Goal: Information Seeking & Learning: Check status

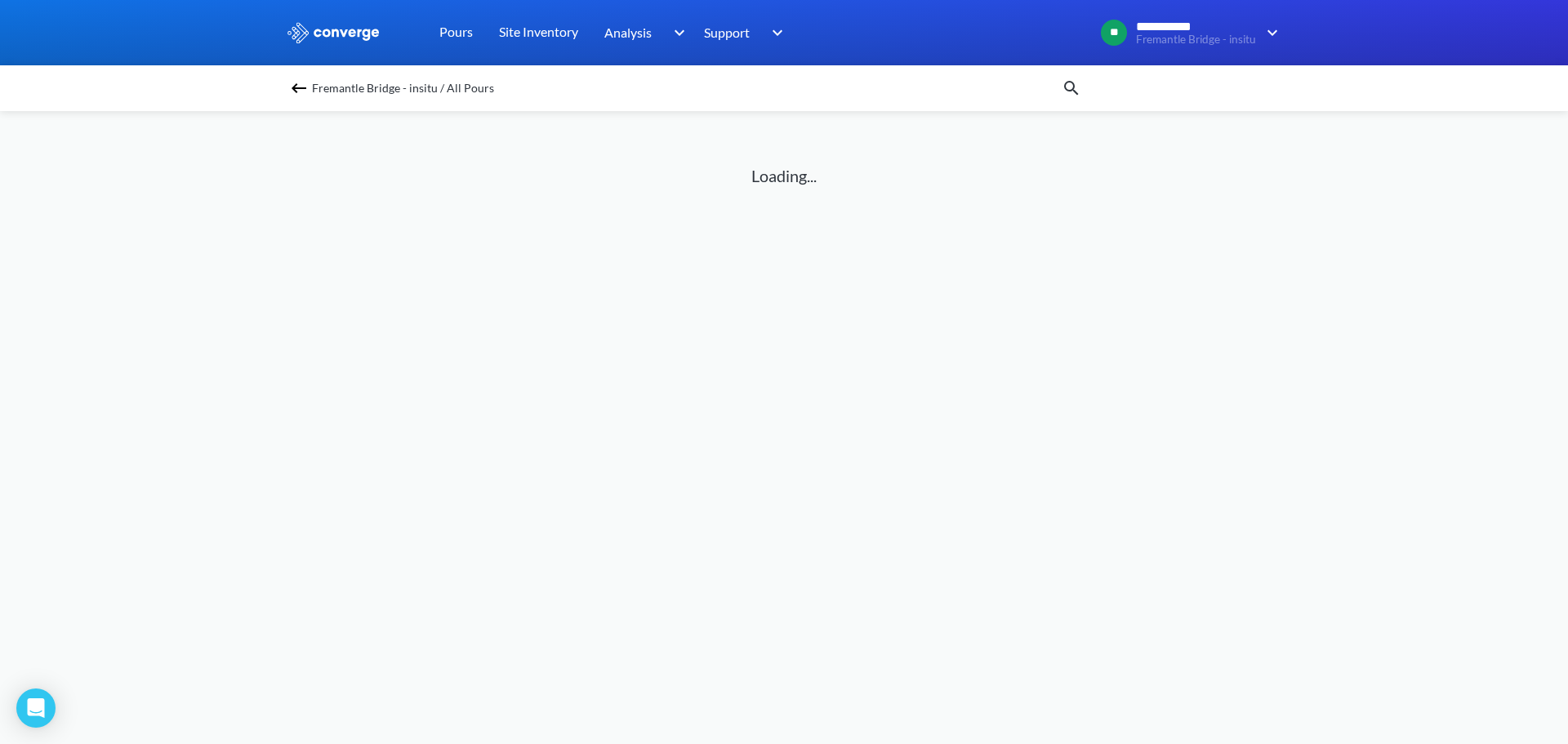
click at [184, 73] on div "Fremantle Bridge - insitu / All Pours" at bounding box center [784, 89] width 1568 height 46
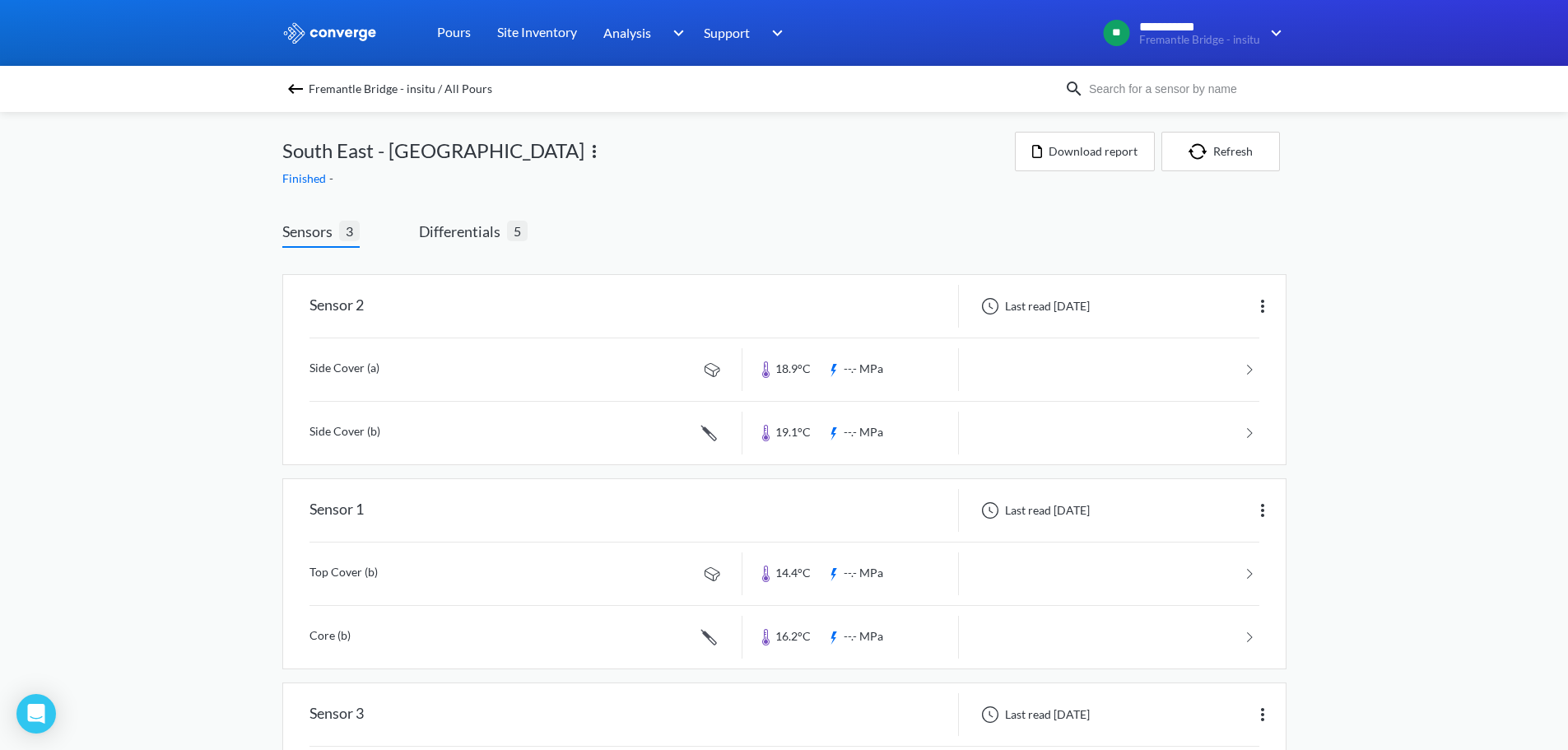
click at [588, 213] on div "Sensors 3 Differentials 5 Sensor 2 Last read [DATE] Side Cover (a) 18.9°C --.- …" at bounding box center [784, 551] width 1004 height 710
click at [487, 228] on span "Differentials" at bounding box center [463, 232] width 88 height 23
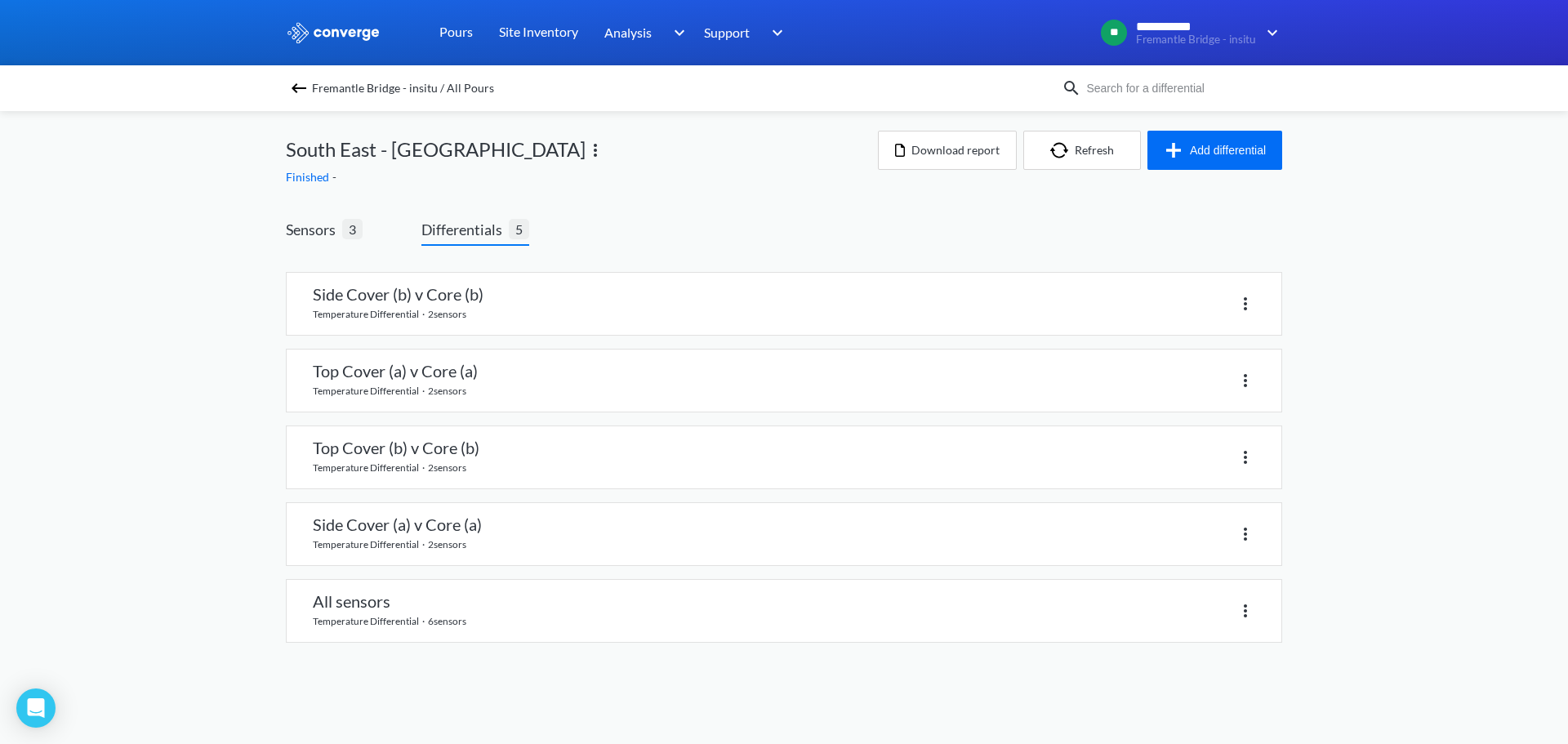
click at [427, 90] on span "Fremantle Bridge - insitu / All Pours" at bounding box center [403, 89] width 182 height 23
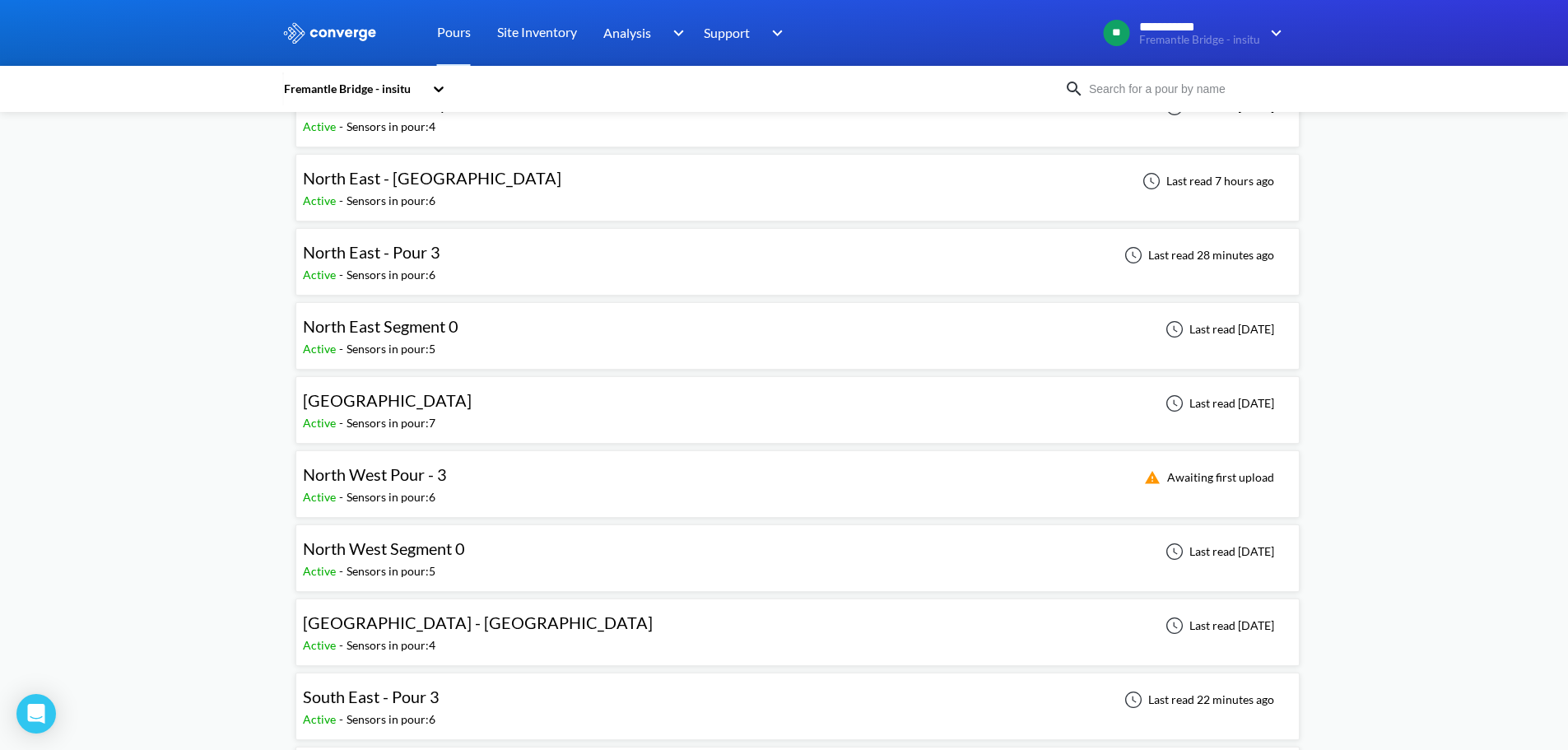
scroll to position [412, 0]
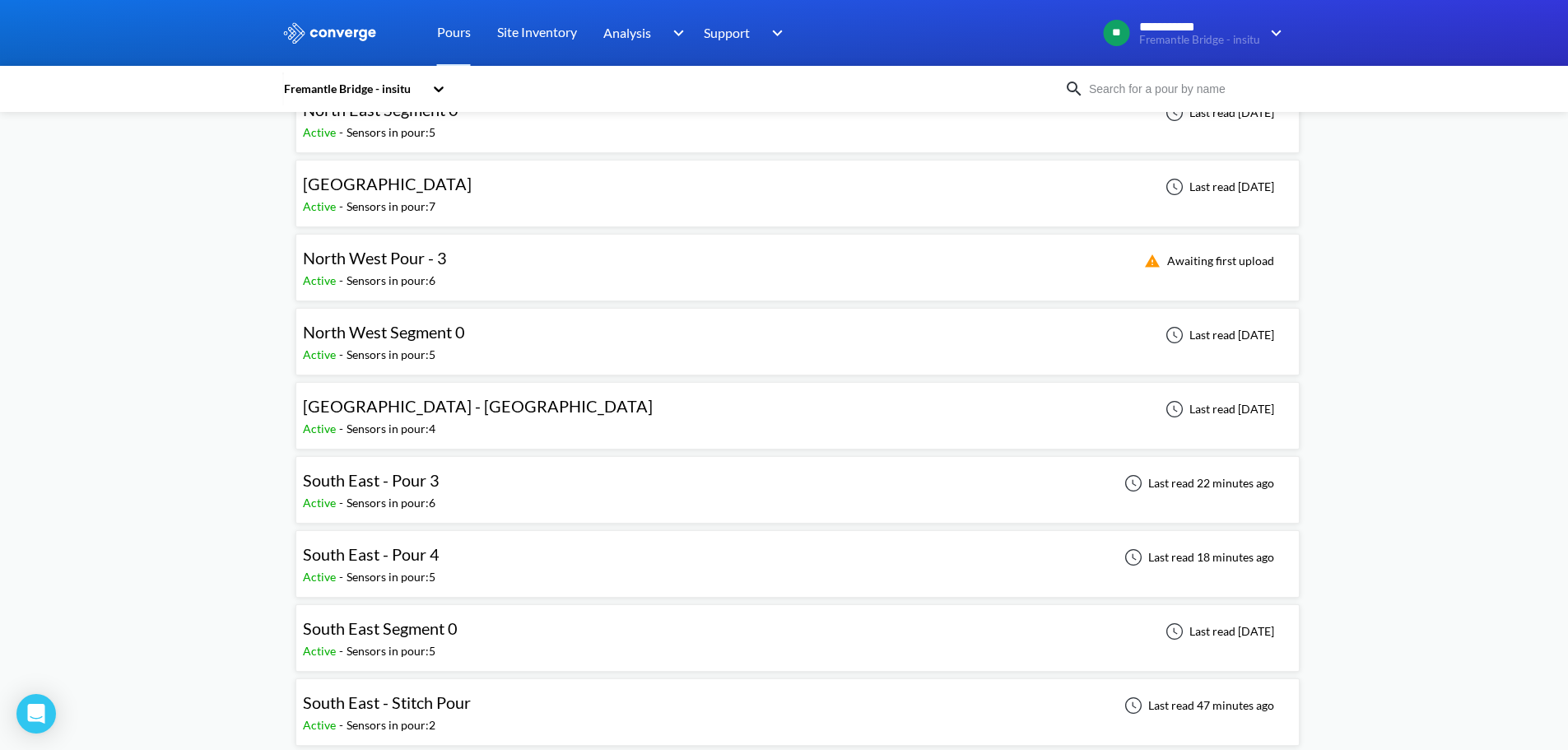
click at [471, 482] on div "South East - Pour 3 Active - Sensors in pour: 6 Last read 22 minutes ago" at bounding box center [797, 490] width 989 height 53
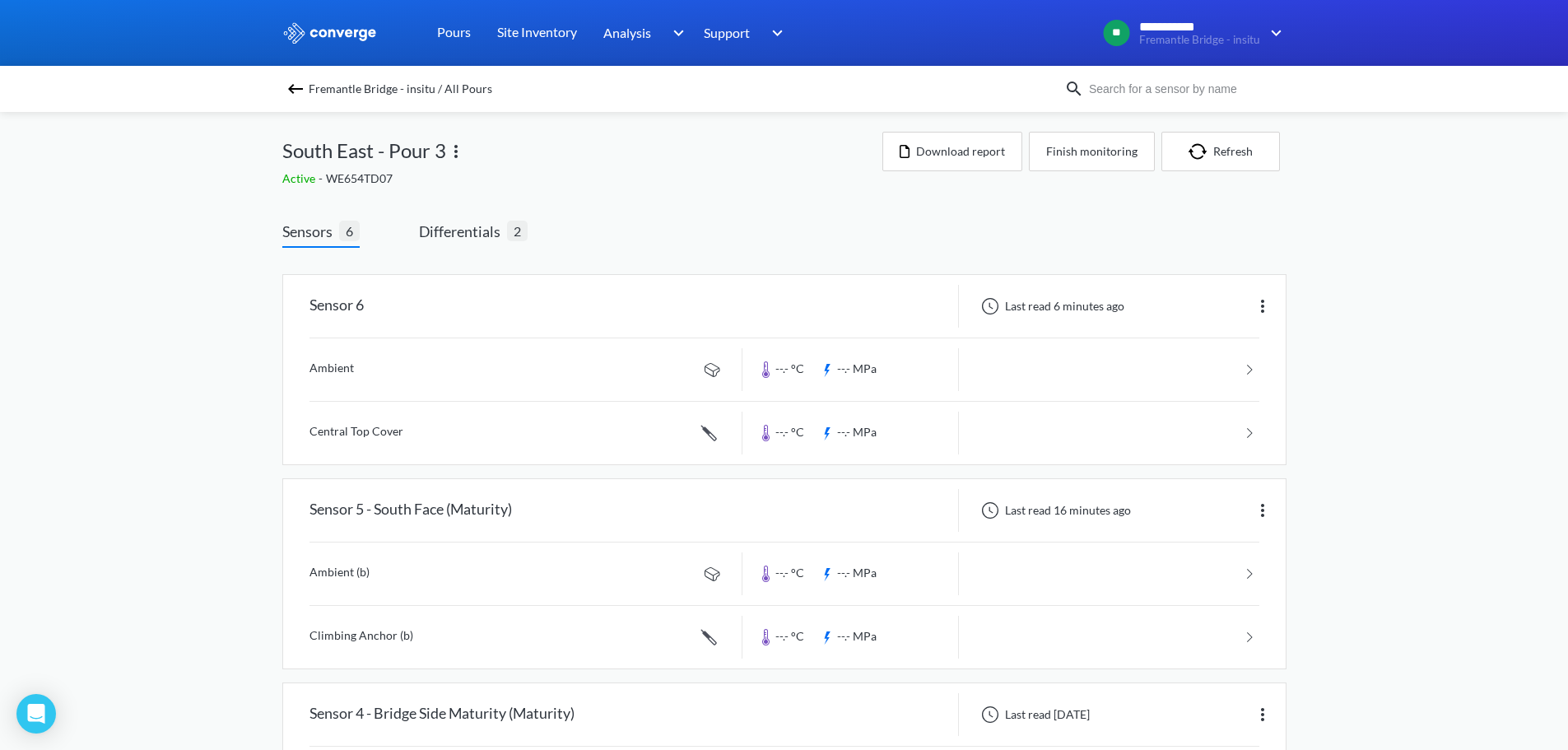
click at [219, 381] on div "**********" at bounding box center [784, 759] width 1568 height 1518
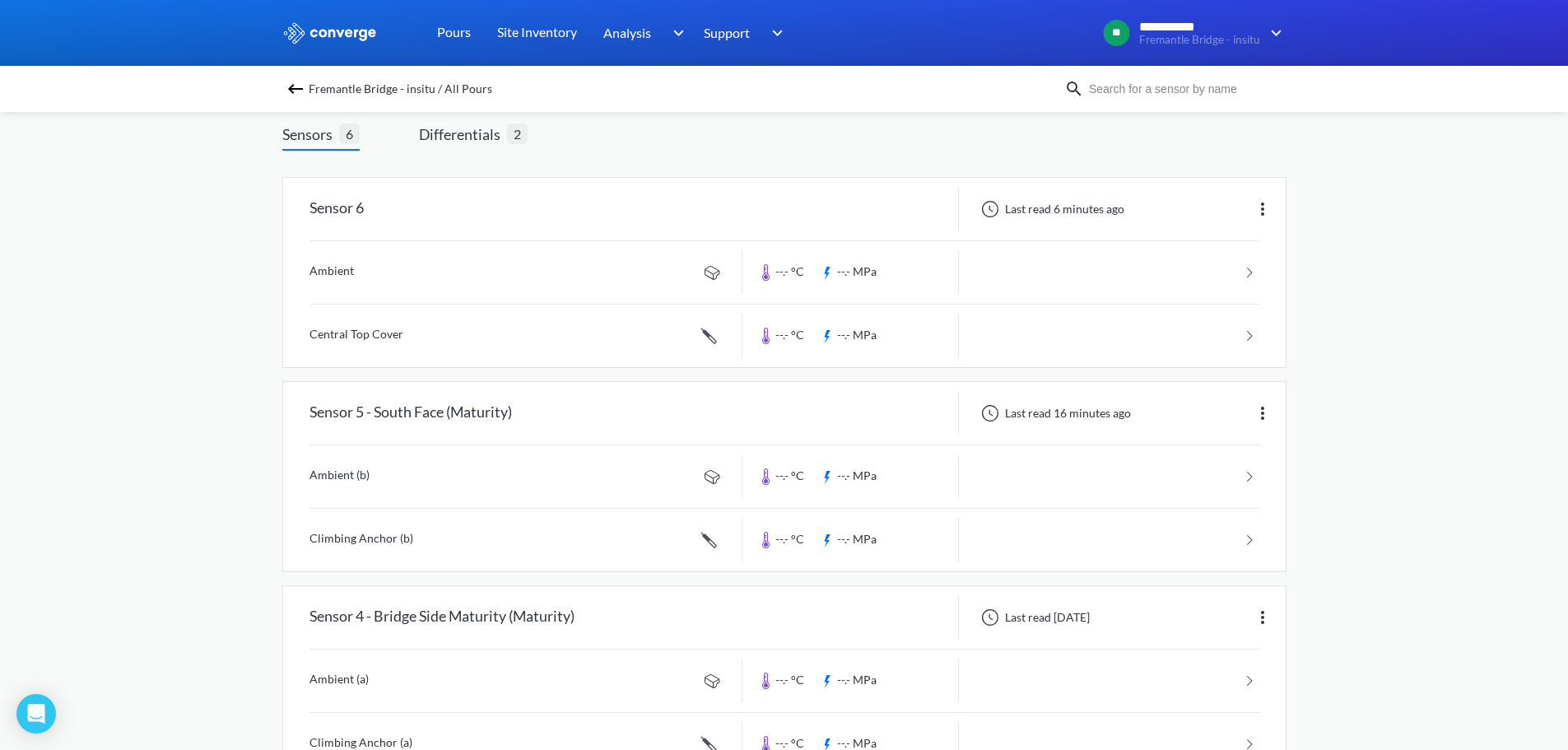
scroll to position [83, 0]
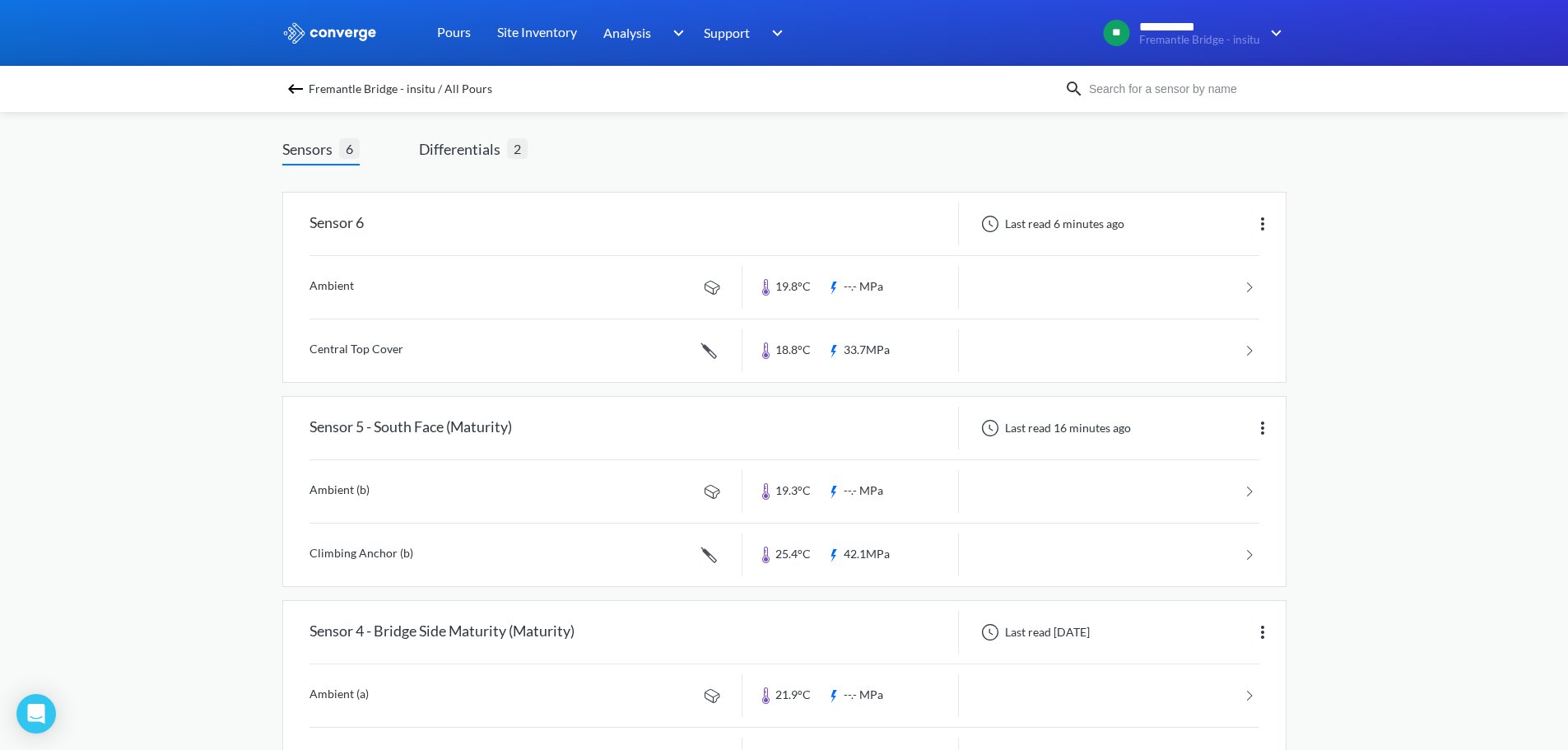
click at [1389, 369] on div "**********" at bounding box center [784, 676] width 1568 height 1518
click at [132, 346] on div "**********" at bounding box center [784, 676] width 1568 height 1518
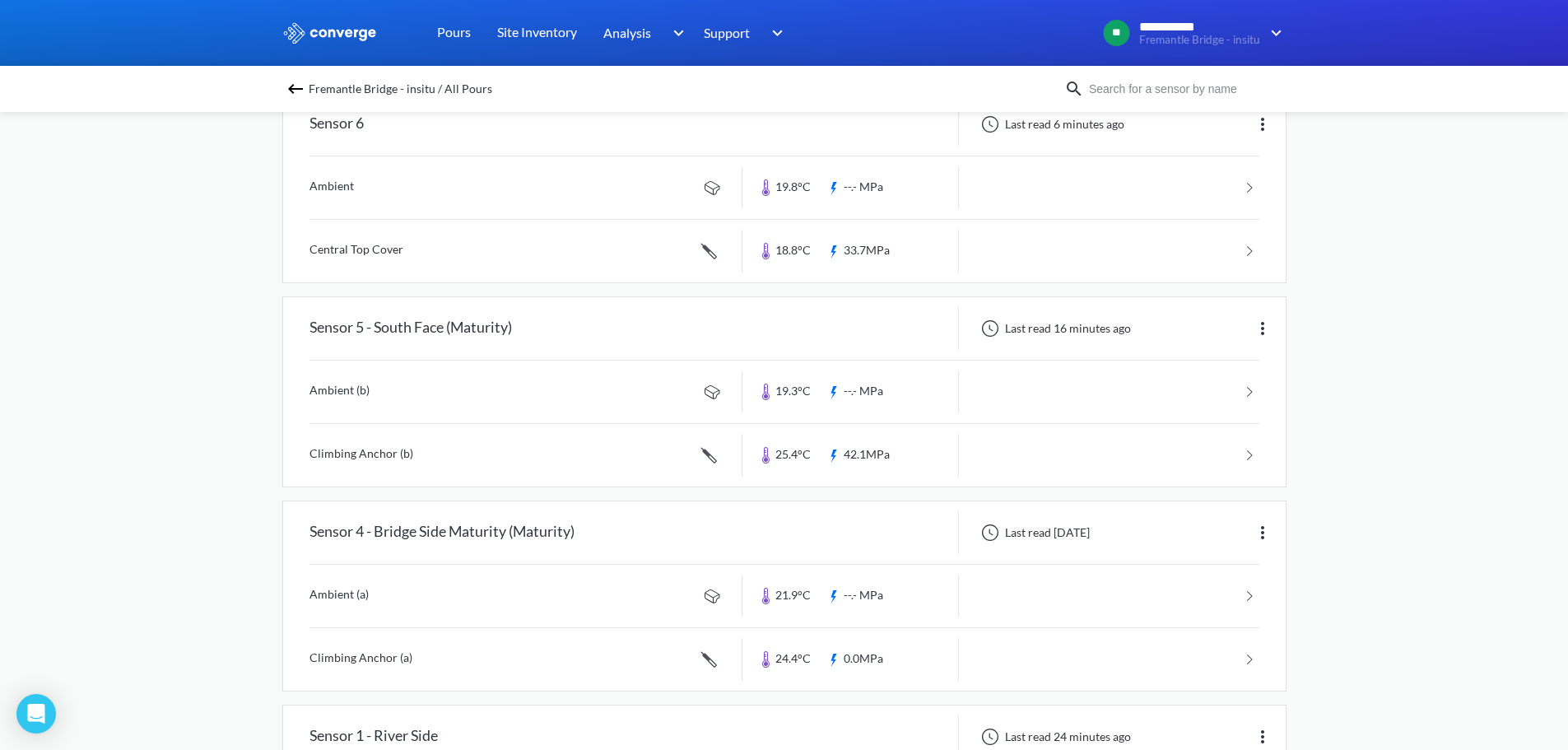
scroll to position [0, 0]
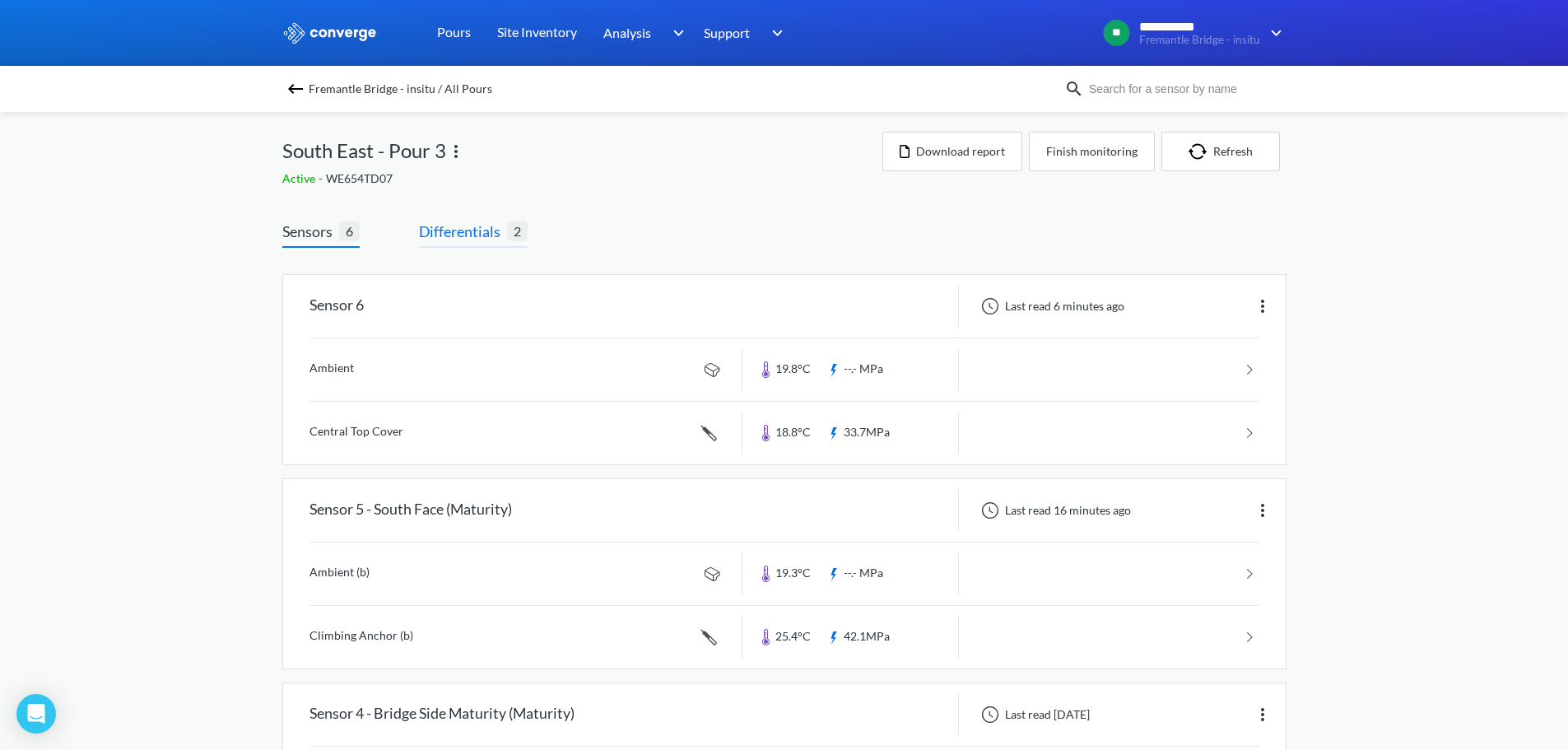
click at [467, 221] on span "Differentials" at bounding box center [463, 232] width 88 height 23
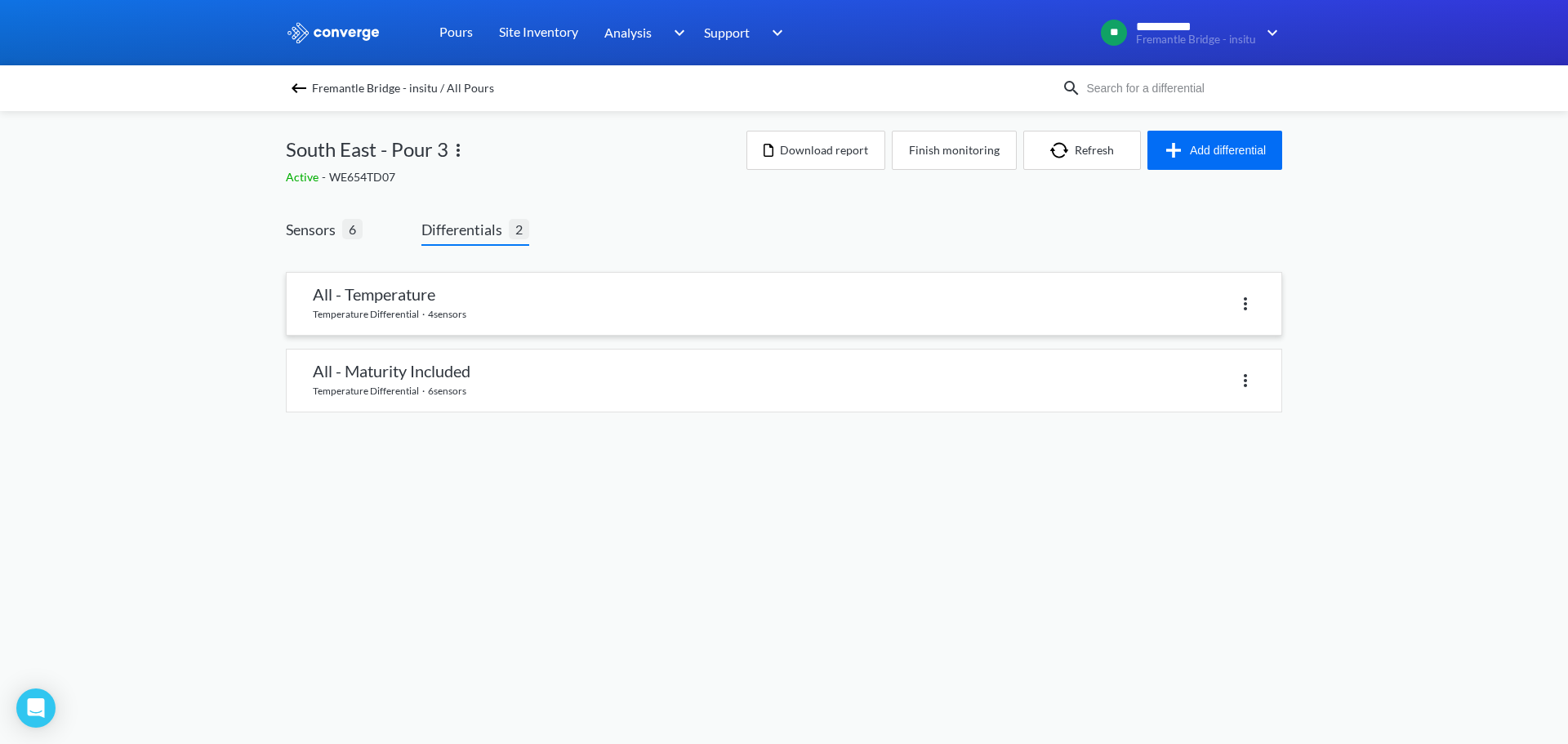
click at [423, 308] on link at bounding box center [784, 304] width 994 height 62
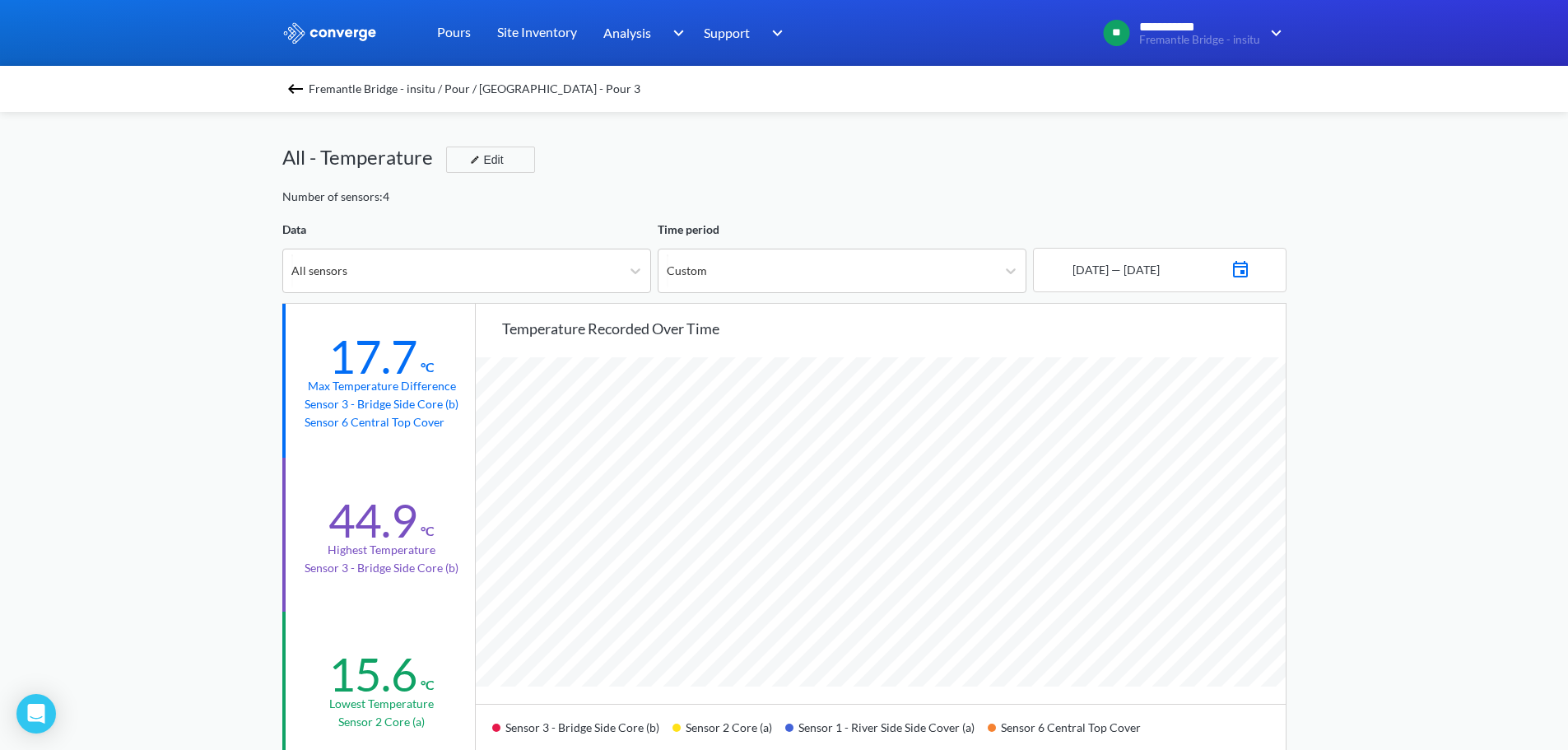
scroll to position [1378, 1568]
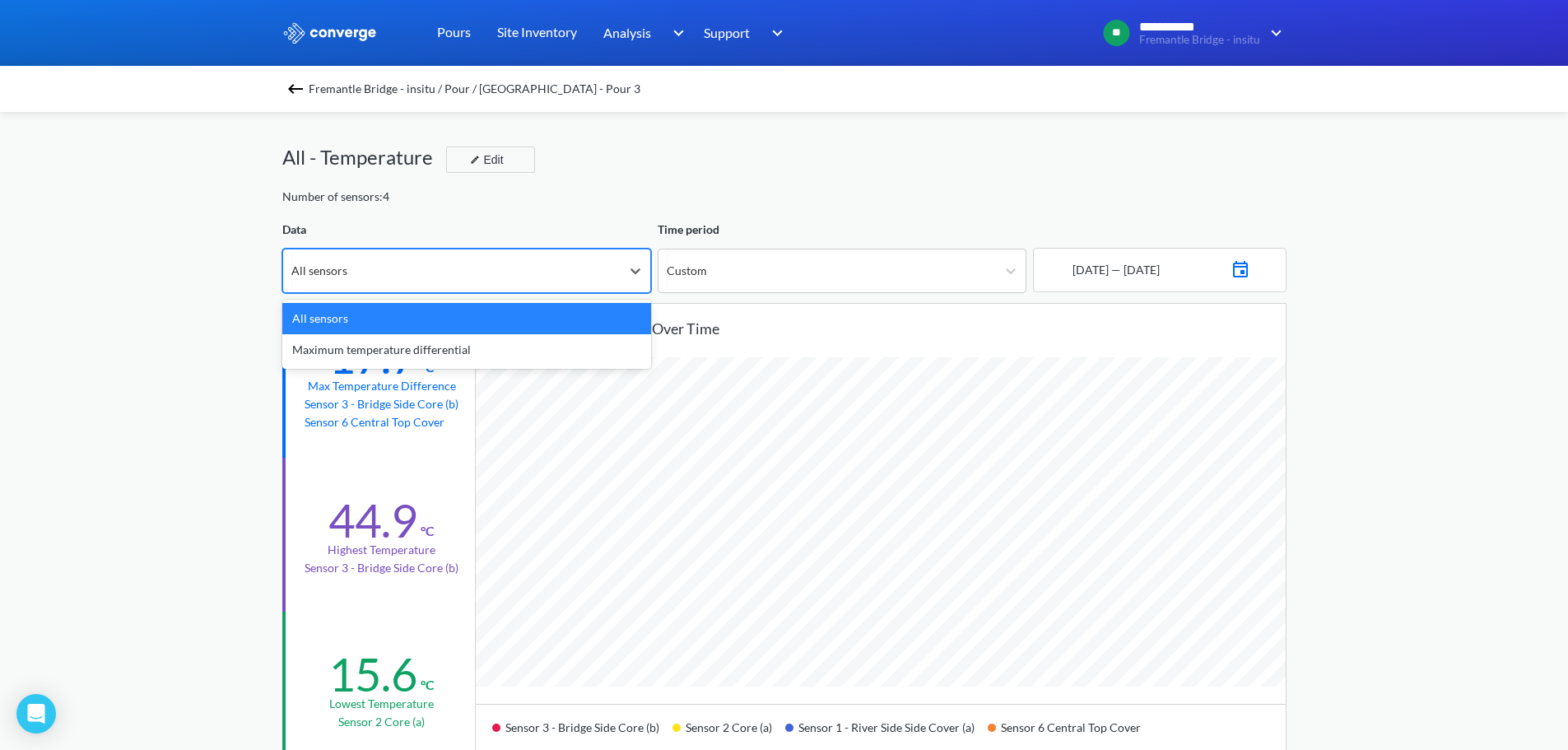
click at [466, 289] on div "All sensors" at bounding box center [452, 271] width 337 height 43
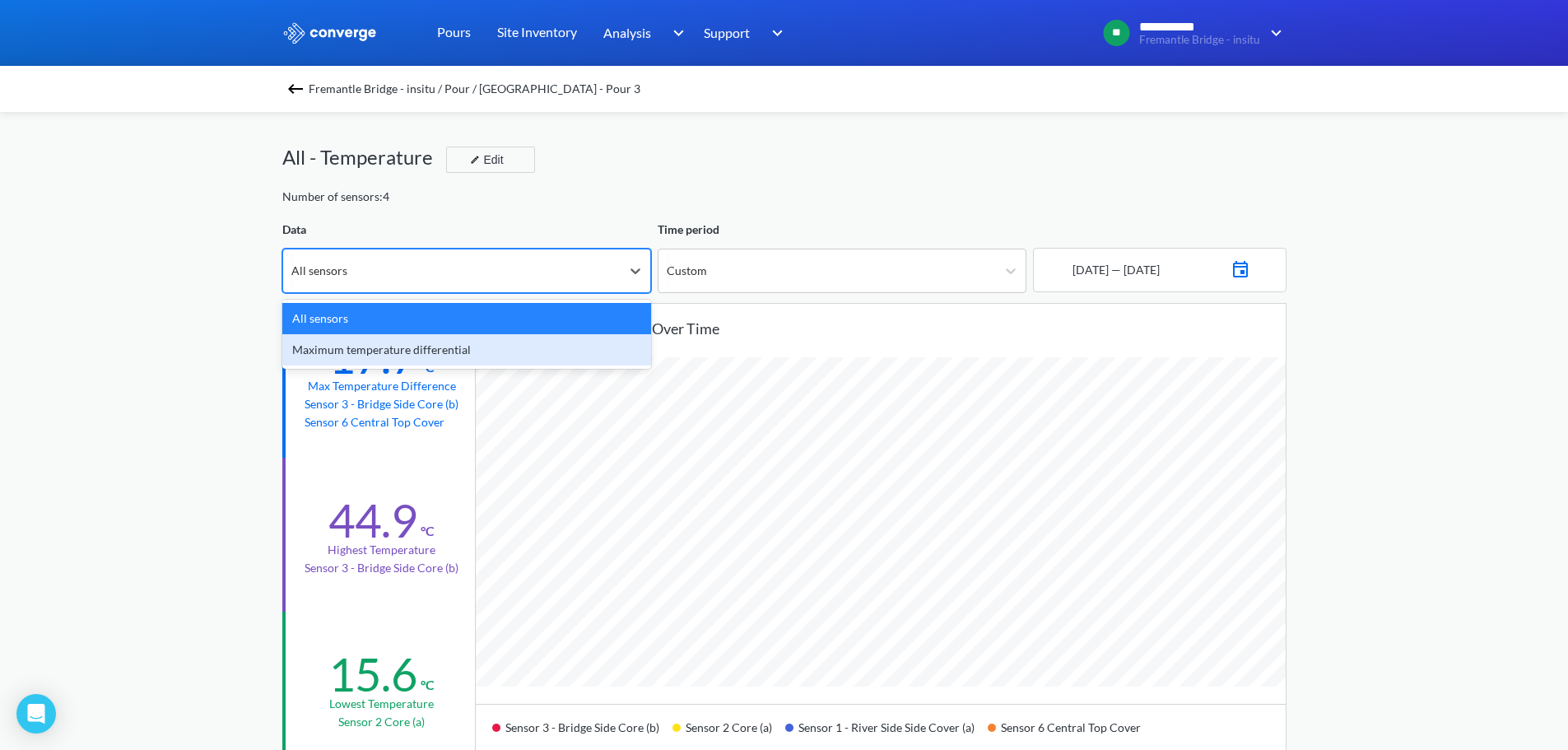
click at [398, 349] on div "Maximum temperature differential" at bounding box center [466, 350] width 369 height 31
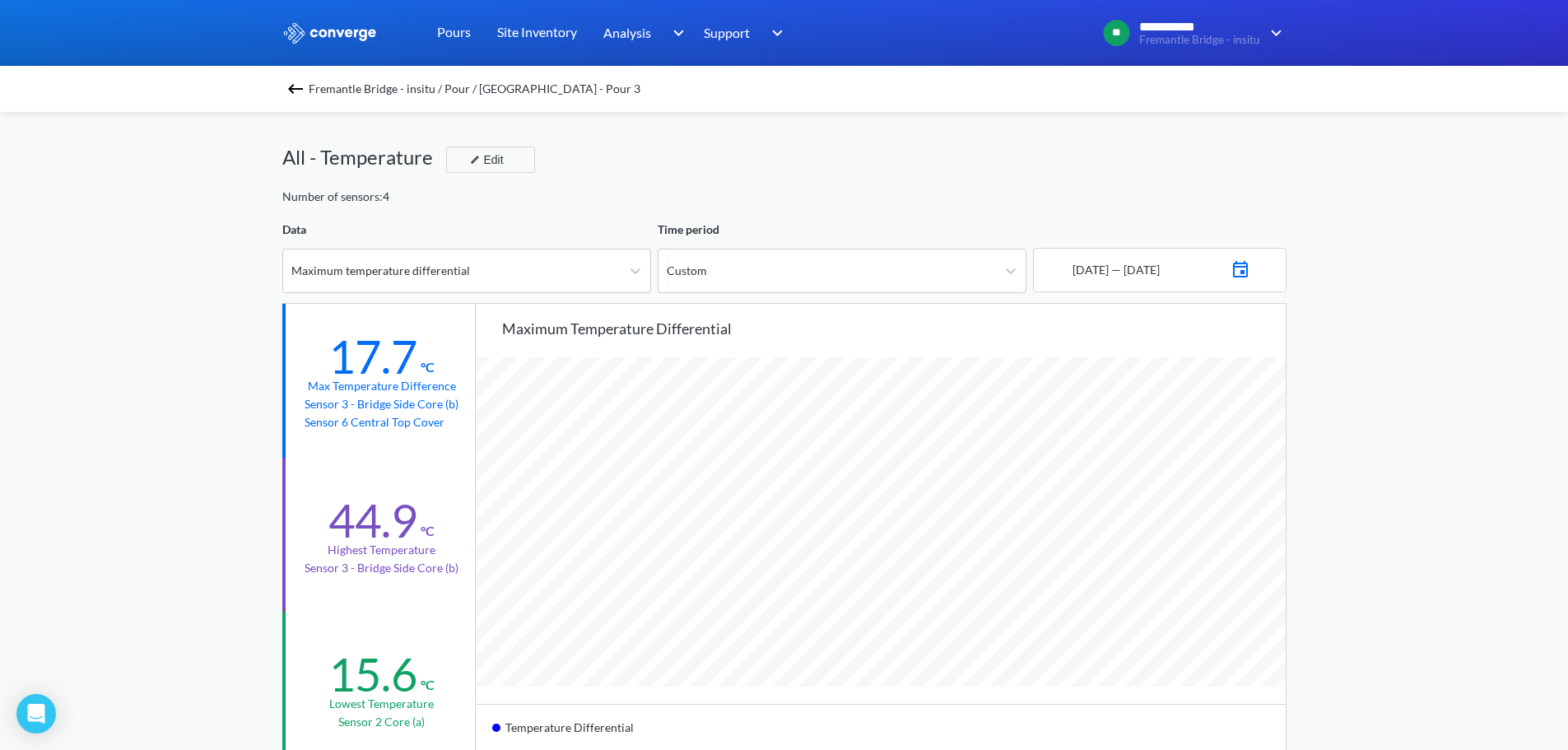
click at [1380, 419] on div "**********" at bounding box center [784, 690] width 1568 height 1379
click at [658, 158] on div "All - Temperature Edit" at bounding box center [784, 165] width 1004 height 46
click at [653, 170] on div "All - Temperature Edit" at bounding box center [784, 165] width 1004 height 46
click at [784, 284] on div "Custom" at bounding box center [827, 271] width 337 height 43
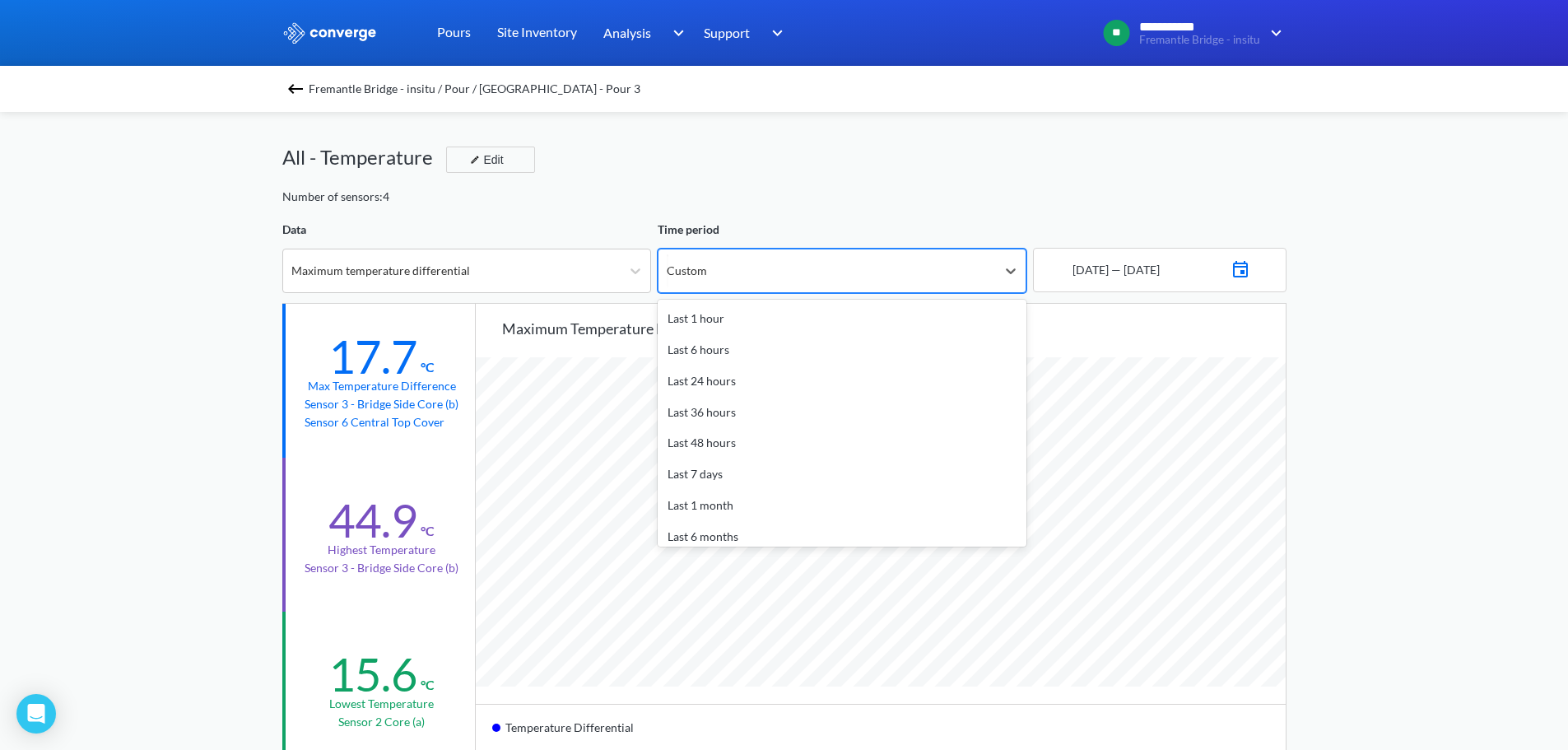
scroll to position [73, 0]
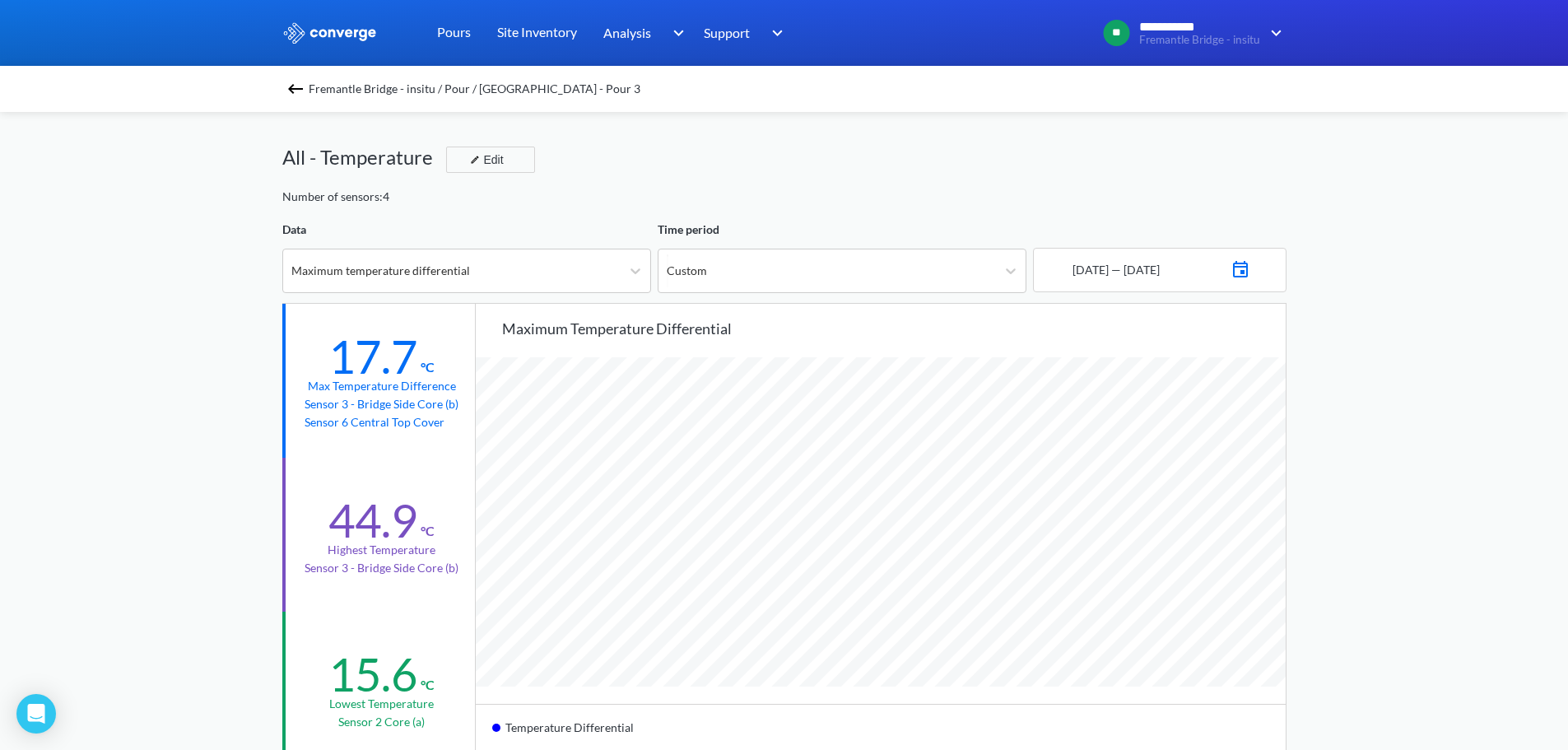
click at [590, 232] on div "Data" at bounding box center [466, 230] width 369 height 18
click at [887, 88] on div "Fremantle Bridge - insitu / Pour / [GEOGRAPHIC_DATA] - Pour 3" at bounding box center [784, 89] width 1004 height 23
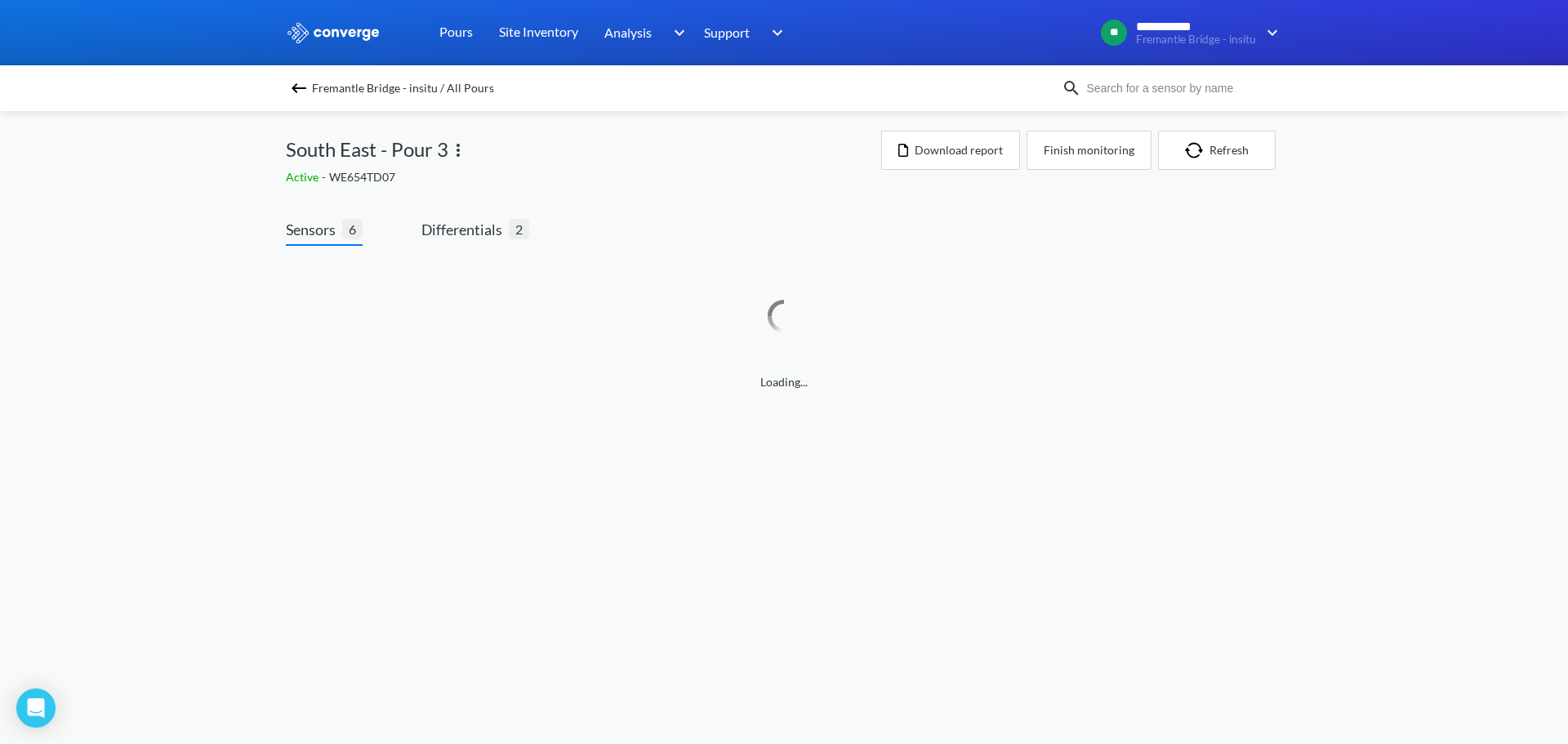
click at [394, 97] on span "Fremantle Bridge - insitu / All Pours" at bounding box center [403, 89] width 182 height 23
